Goal: Task Accomplishment & Management: Use online tool/utility

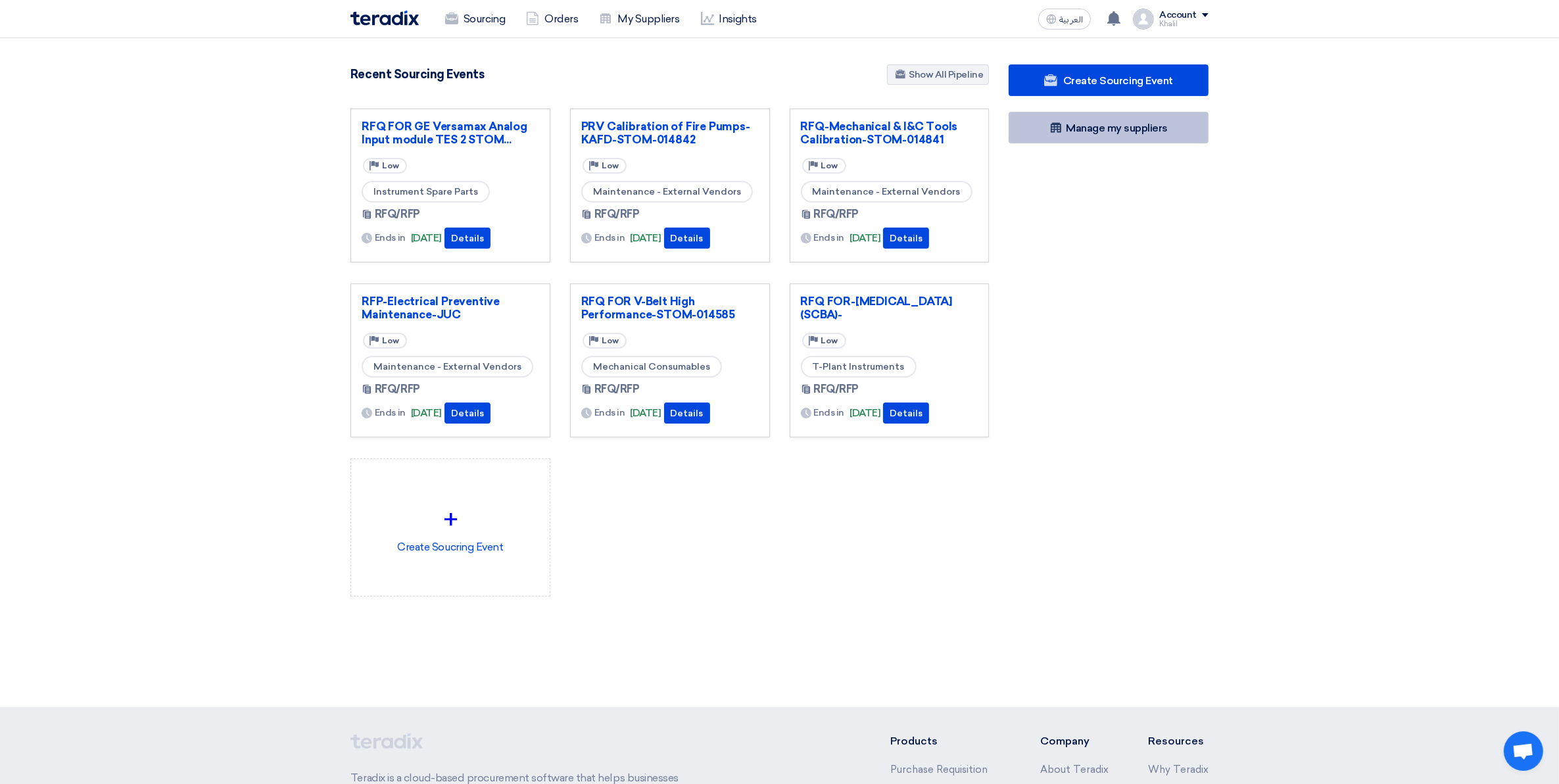
click at [1094, 124] on link "Manage my suppliers" at bounding box center [1109, 127] width 200 height 32
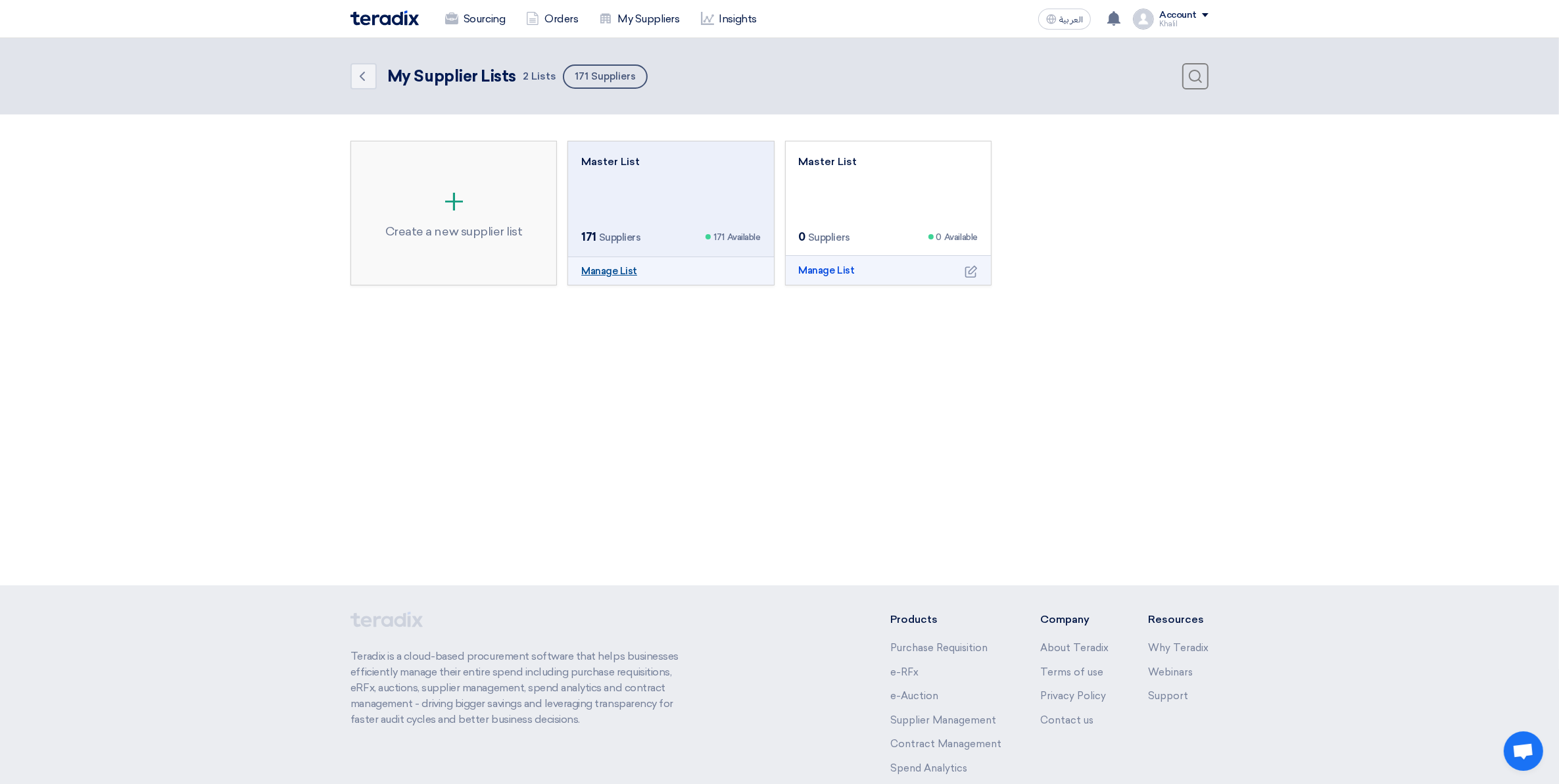
click at [597, 273] on link "Manage List" at bounding box center [609, 271] width 56 height 15
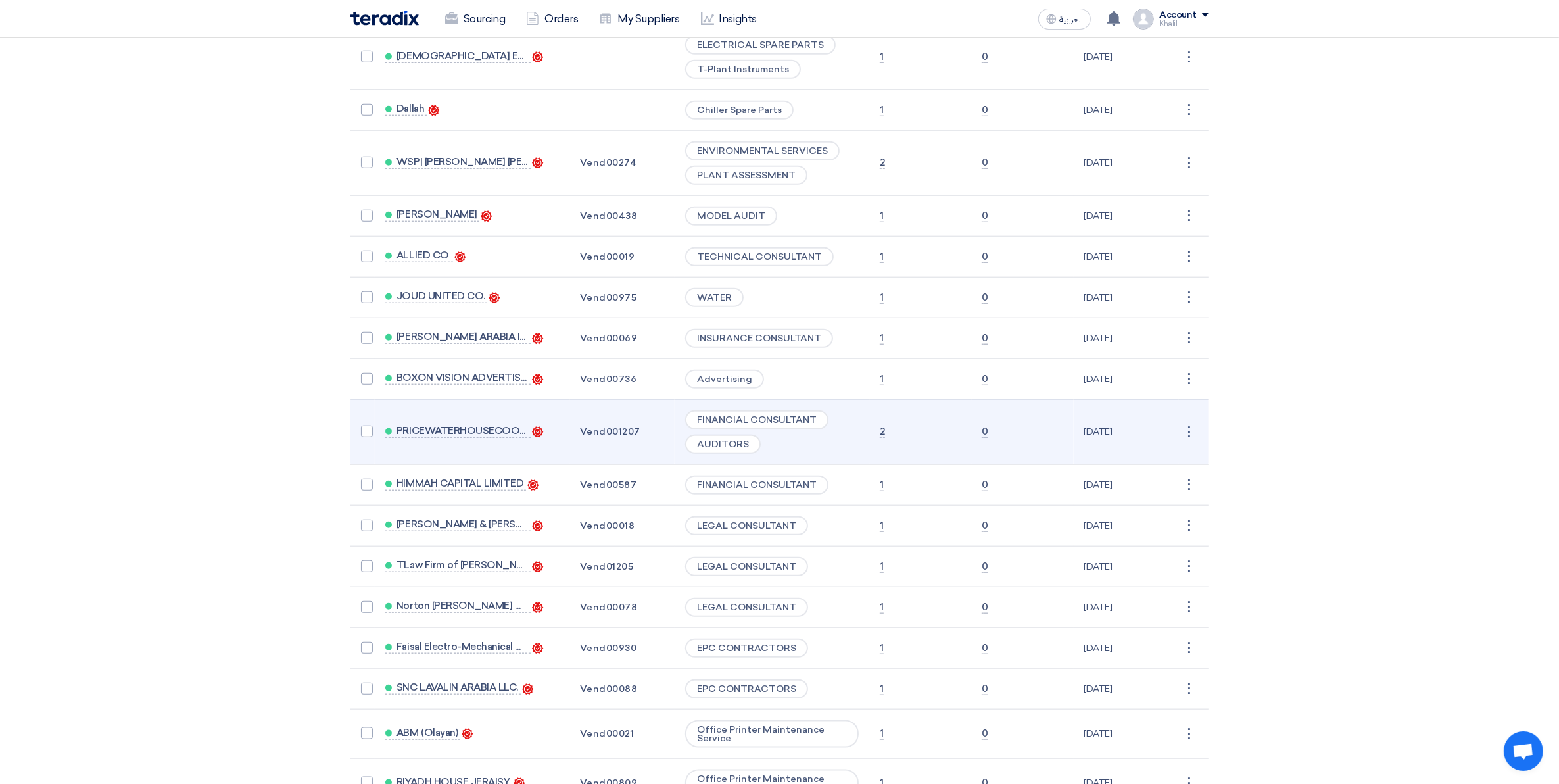
scroll to position [2025, 0]
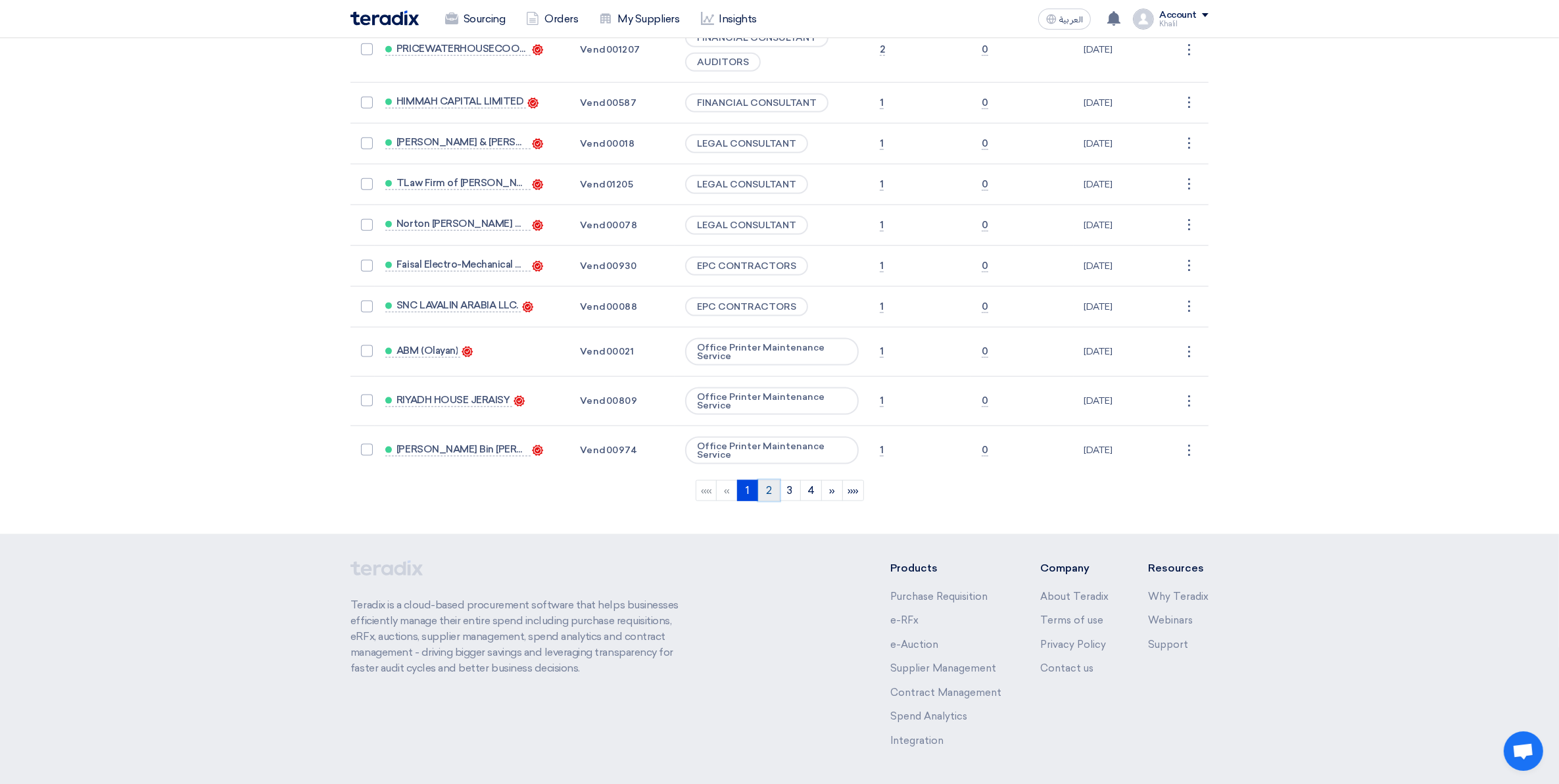
click at [771, 480] on link "2" at bounding box center [769, 490] width 22 height 21
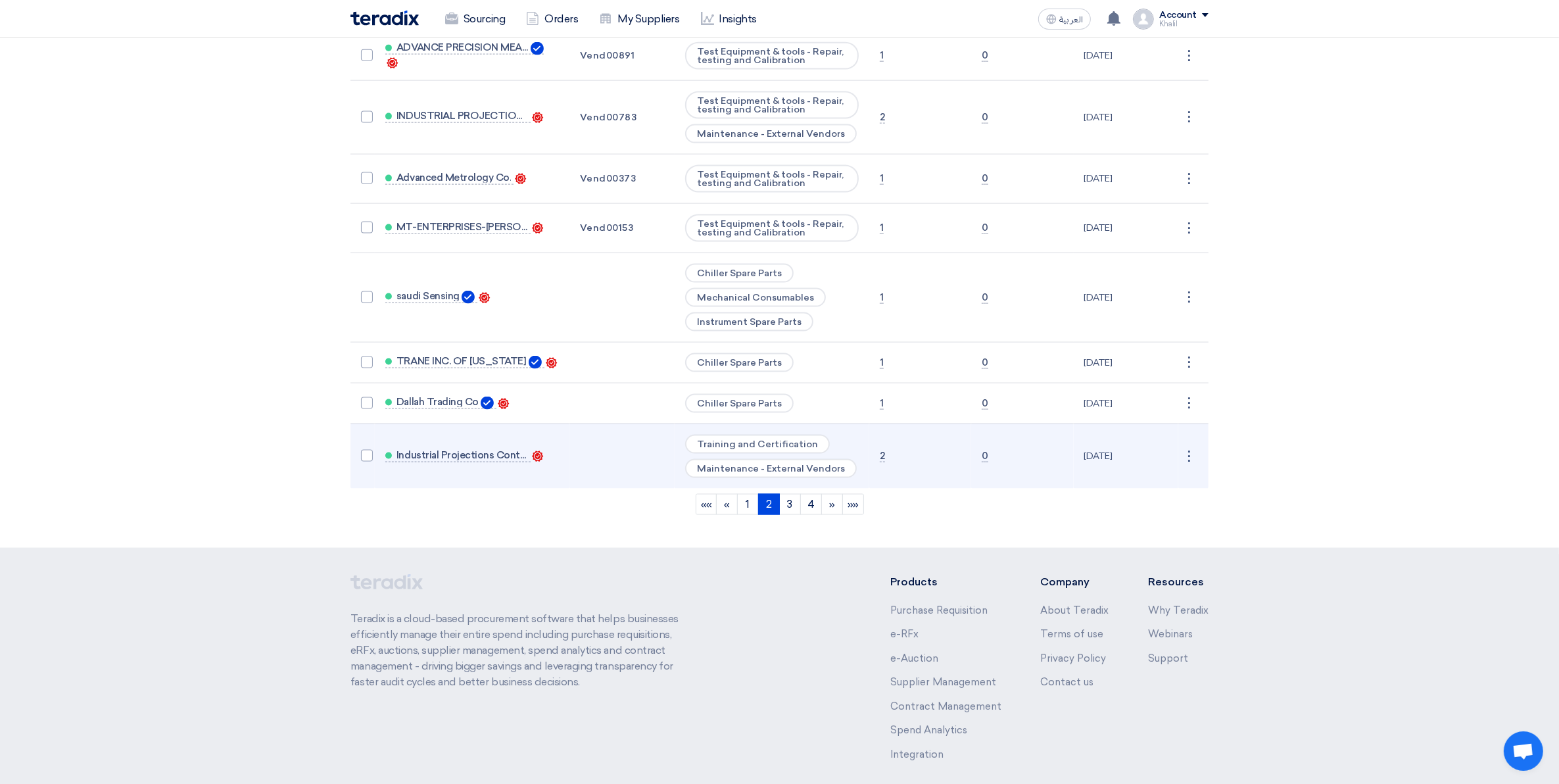
scroll to position [2287, 0]
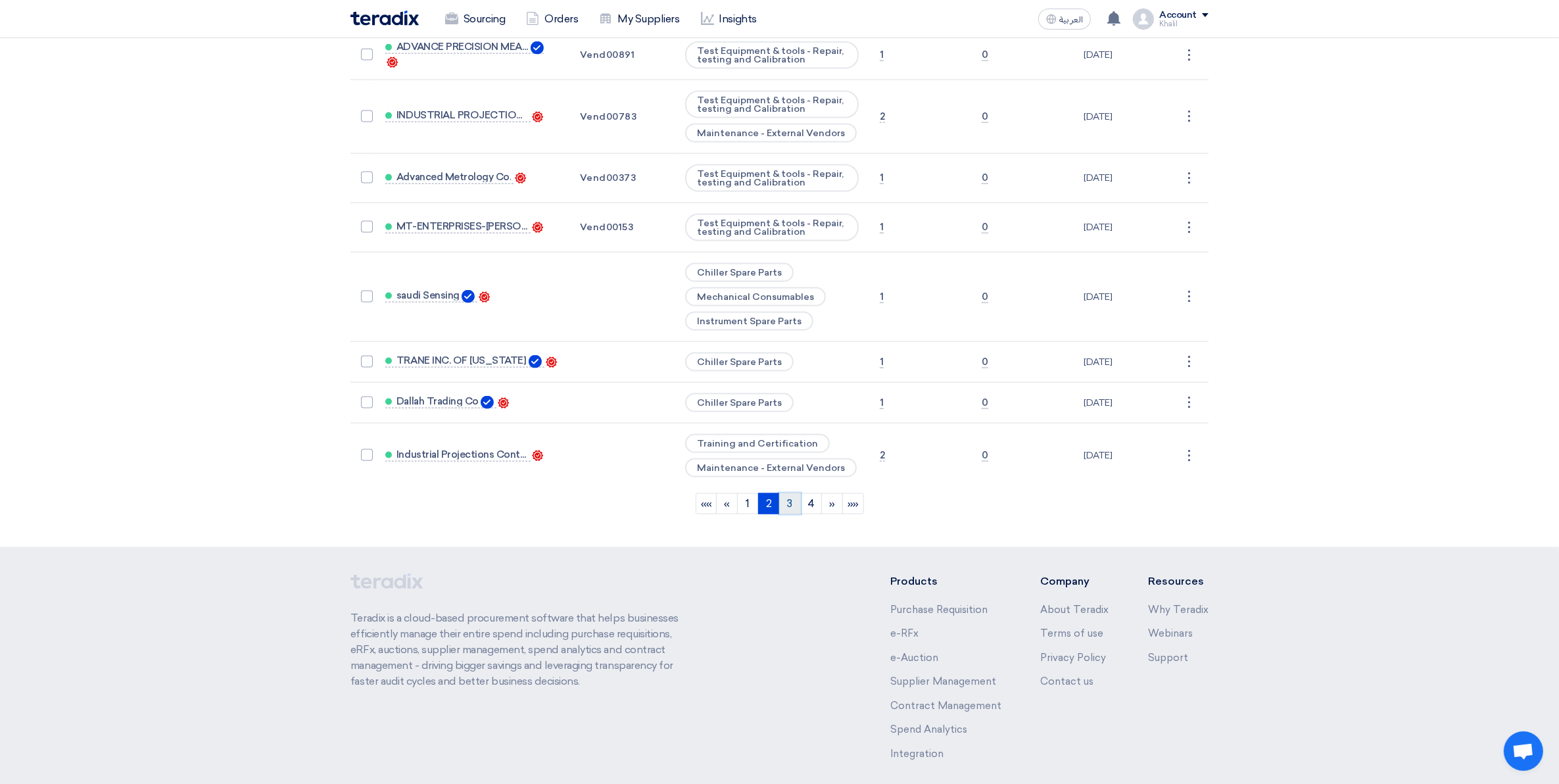
click at [788, 493] on link "3" at bounding box center [790, 503] width 22 height 21
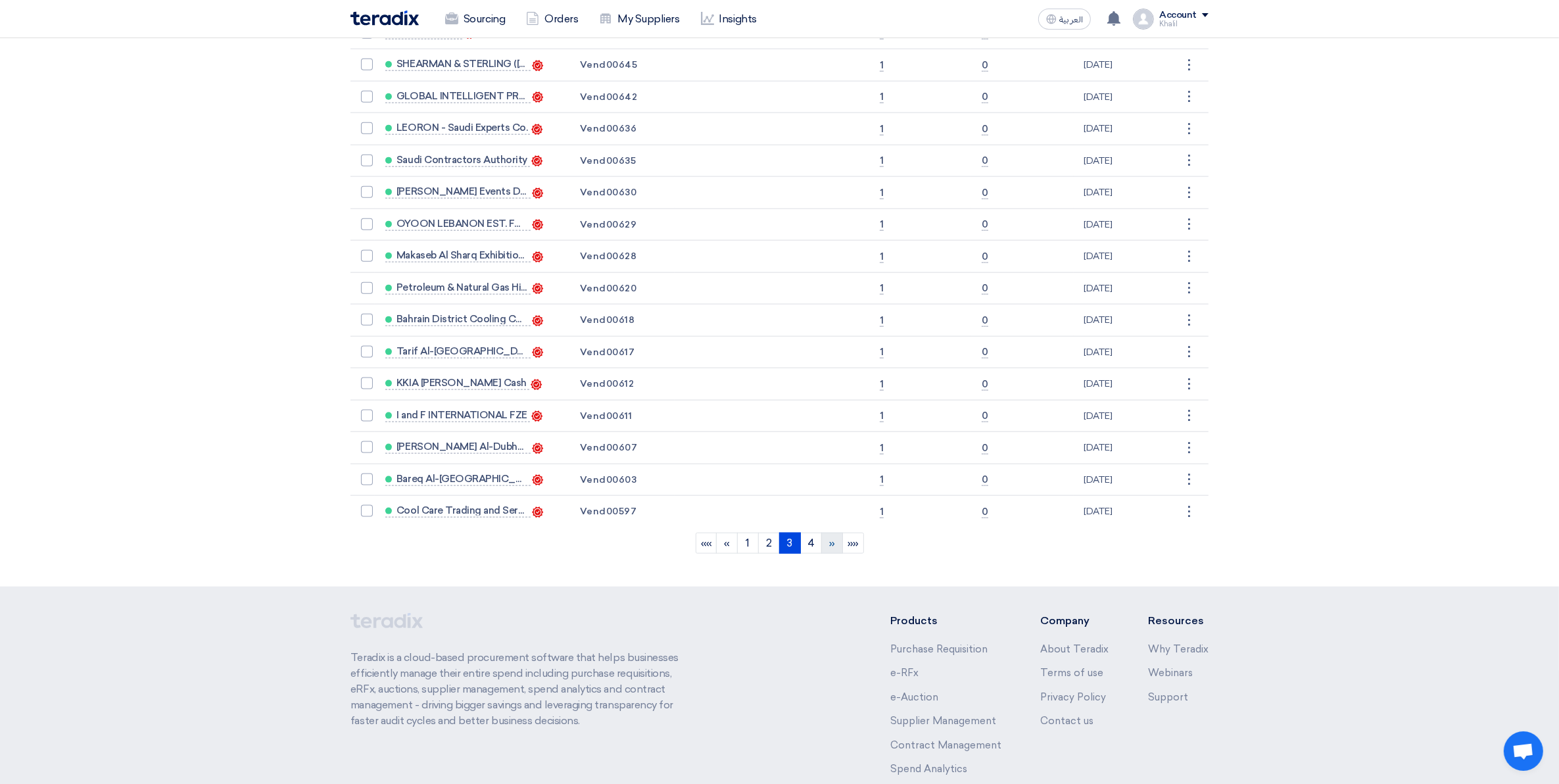
scroll to position [1975, 0]
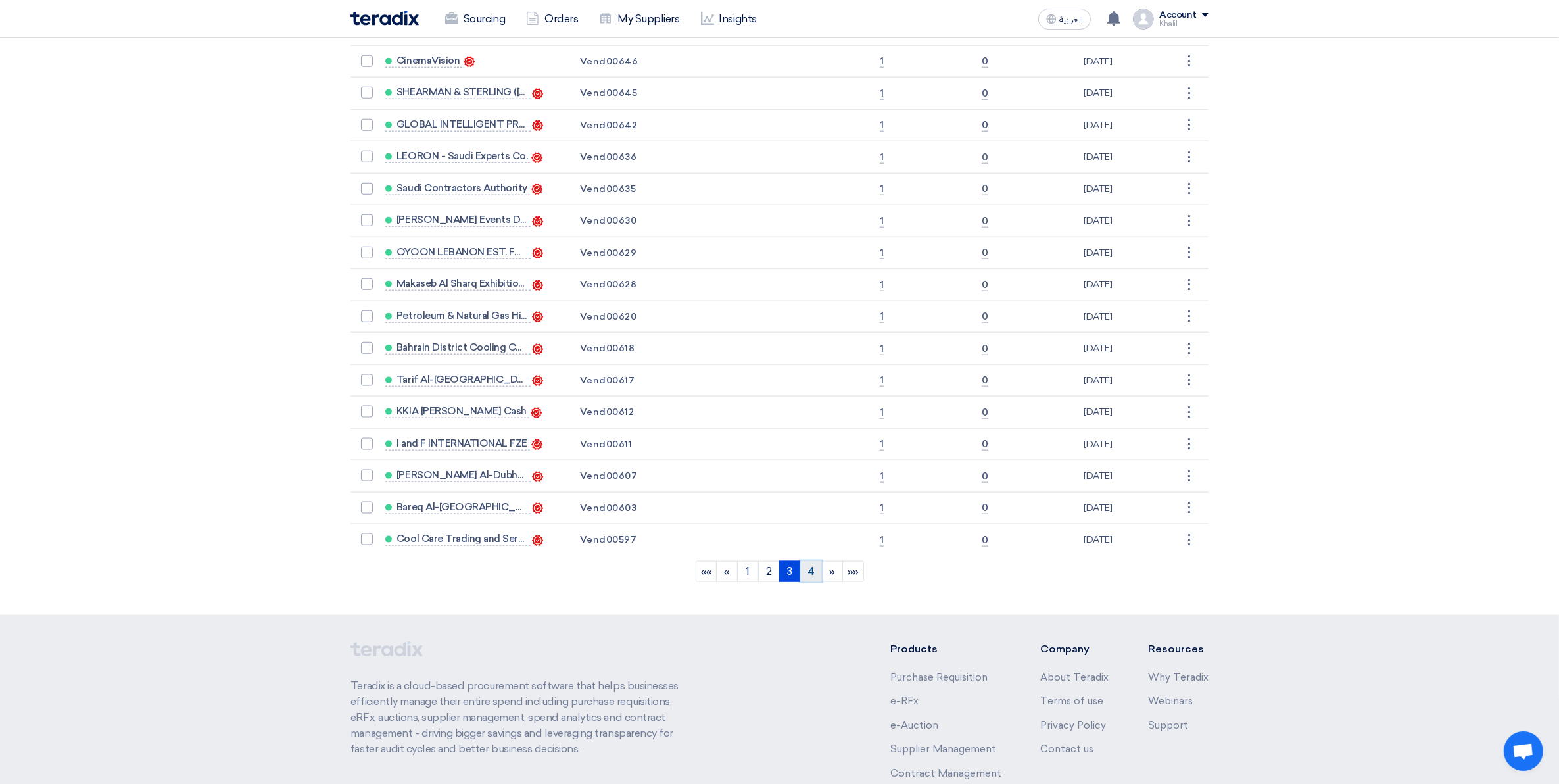
click at [813, 561] on link "4" at bounding box center [811, 571] width 22 height 21
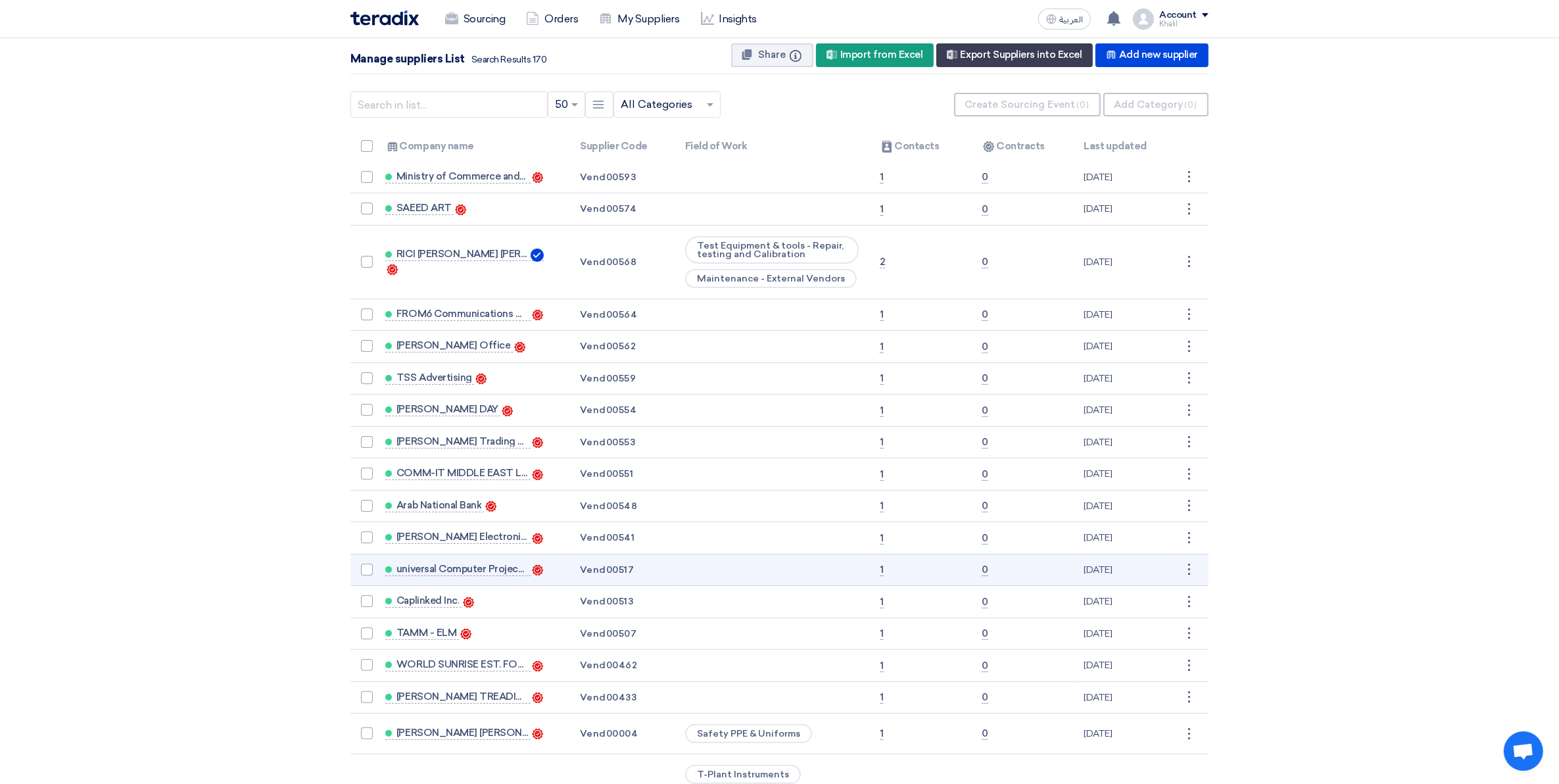
scroll to position [0, 0]
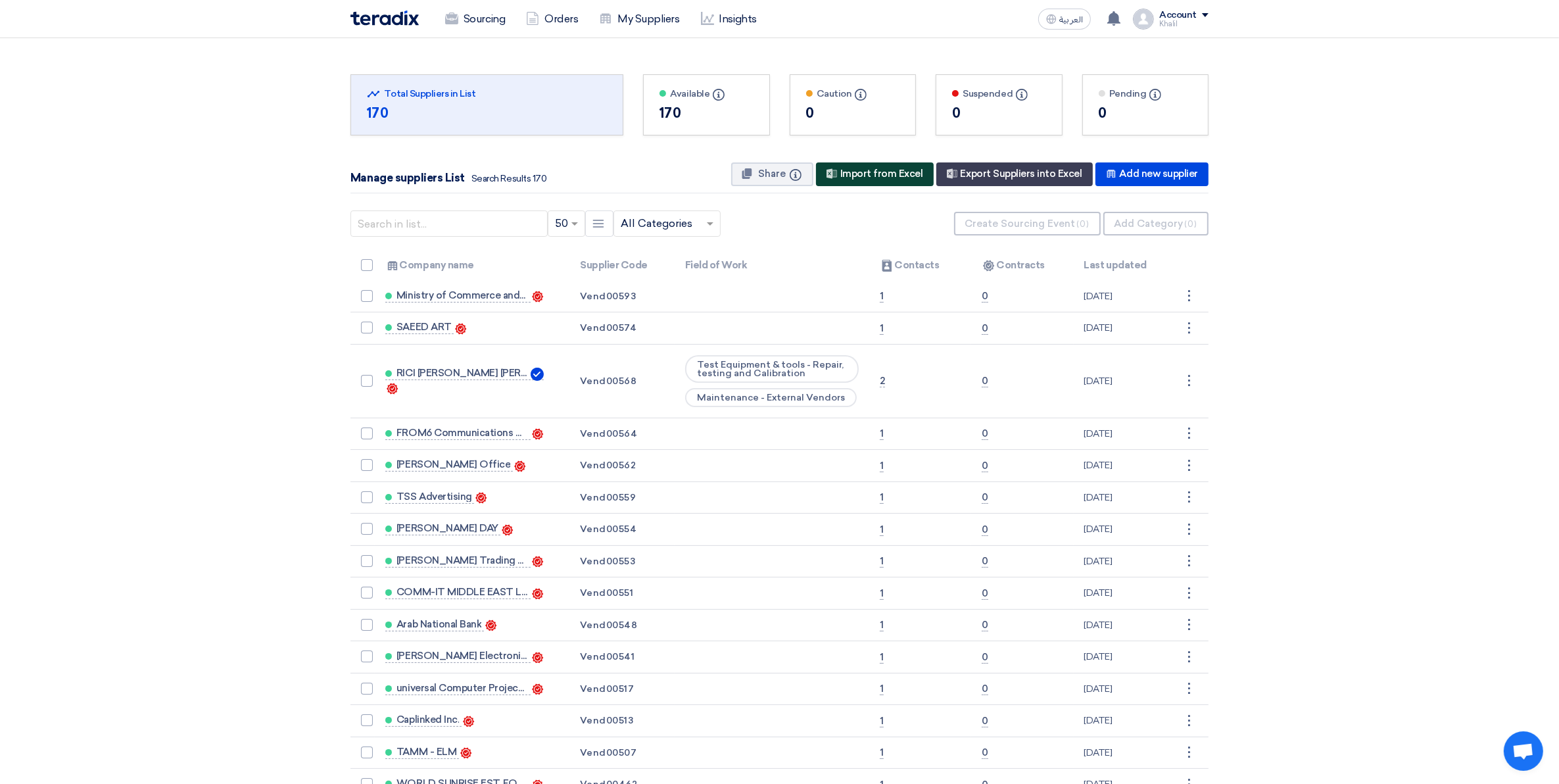
click at [896, 171] on div "New Supplier Import from Excel" at bounding box center [875, 174] width 118 height 24
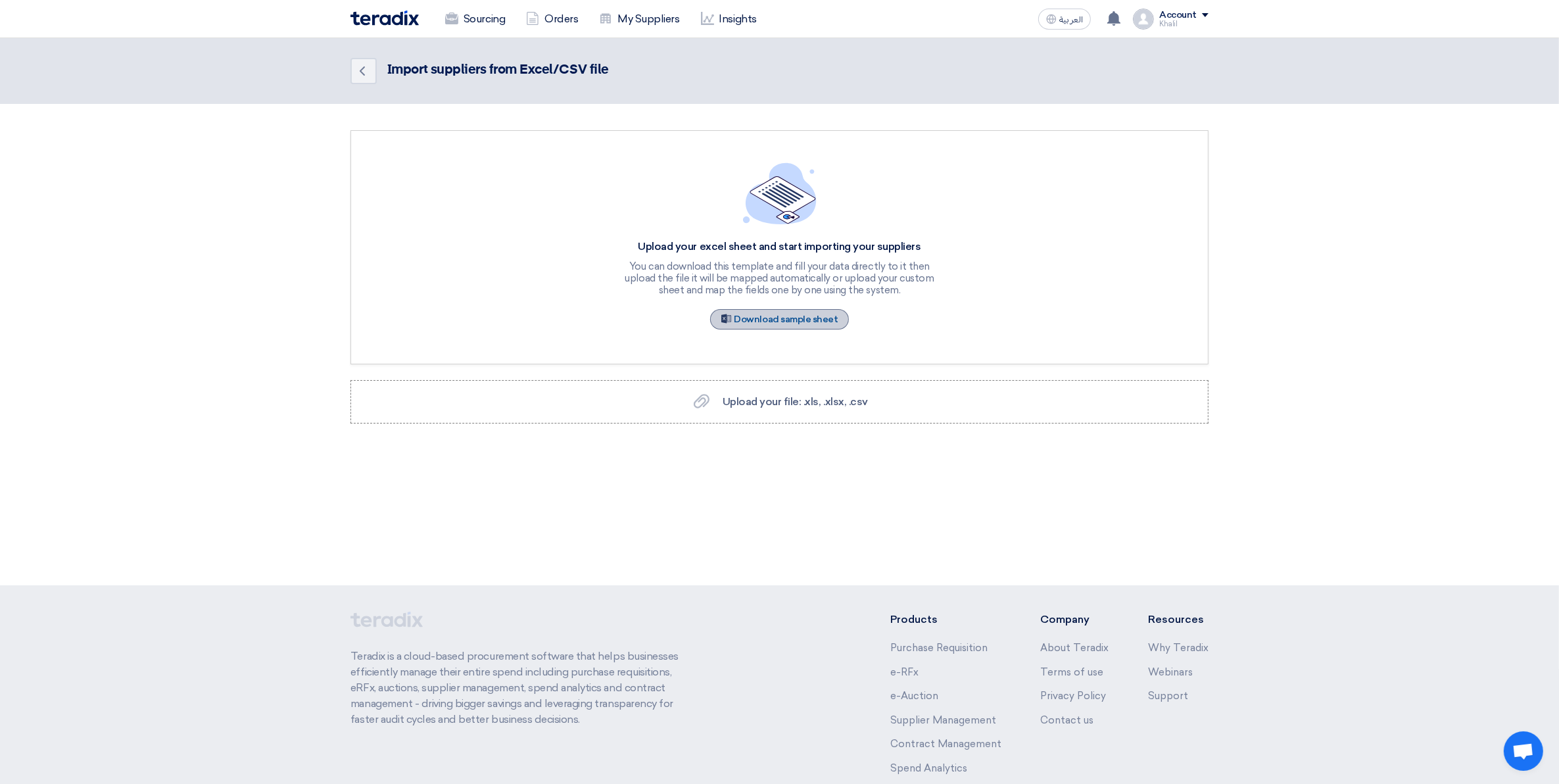
click at [816, 317] on link "Sample Sheet Download sample sheet" at bounding box center [780, 319] width 139 height 20
